Goal: Transaction & Acquisition: Subscribe to service/newsletter

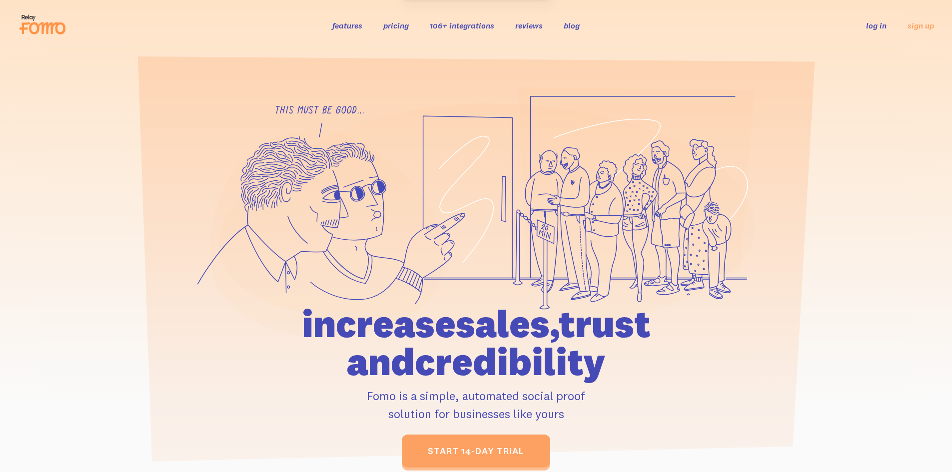
click at [409, 22] on link "pricing" at bounding box center [395, 25] width 25 height 10
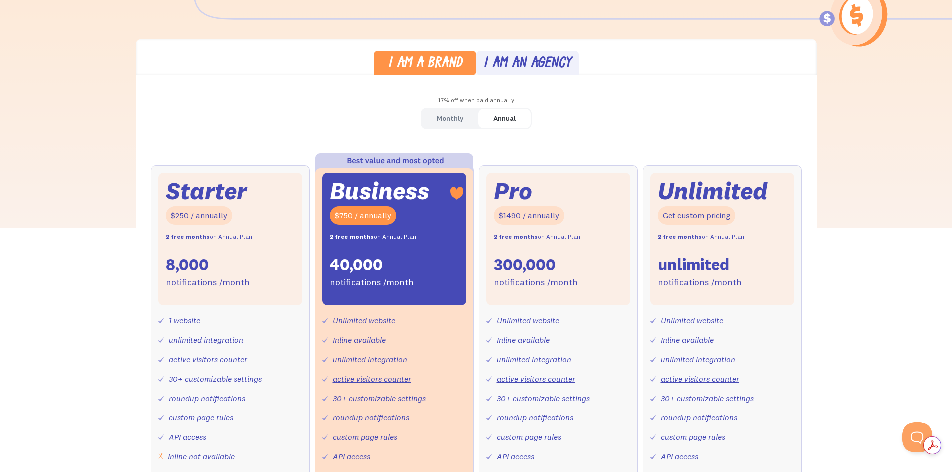
click at [215, 214] on div "$250 / annually" at bounding box center [199, 215] width 66 height 18
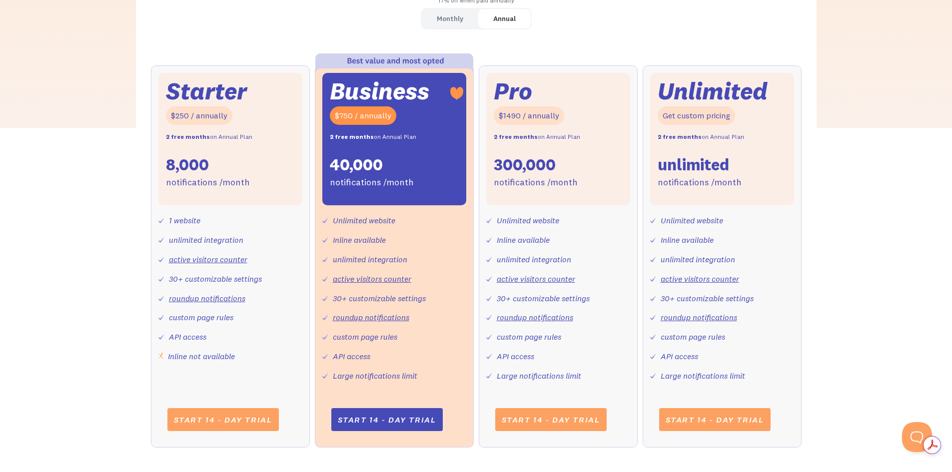
click at [212, 89] on div "Starter" at bounding box center [206, 90] width 81 height 21
click at [456, 8] on div "Monthly Annual" at bounding box center [476, 18] width 111 height 21
click at [453, 14] on div "Monthly" at bounding box center [450, 18] width 26 height 14
